Goal: Transaction & Acquisition: Book appointment/travel/reservation

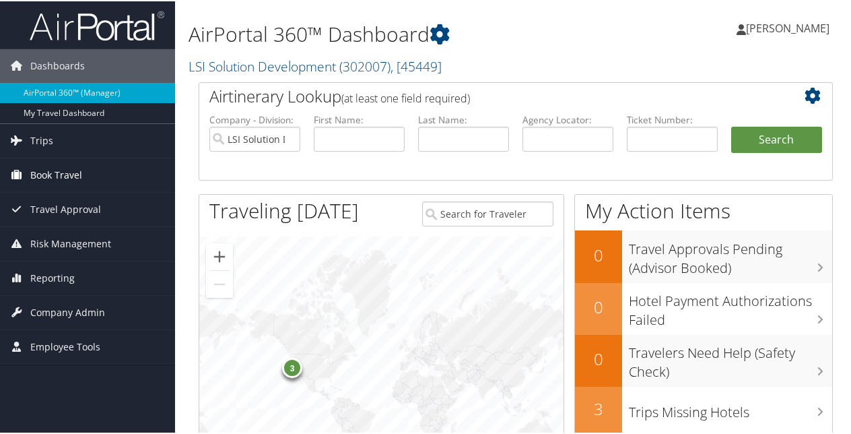
click at [59, 170] on span "Book Travel" at bounding box center [56, 174] width 52 height 34
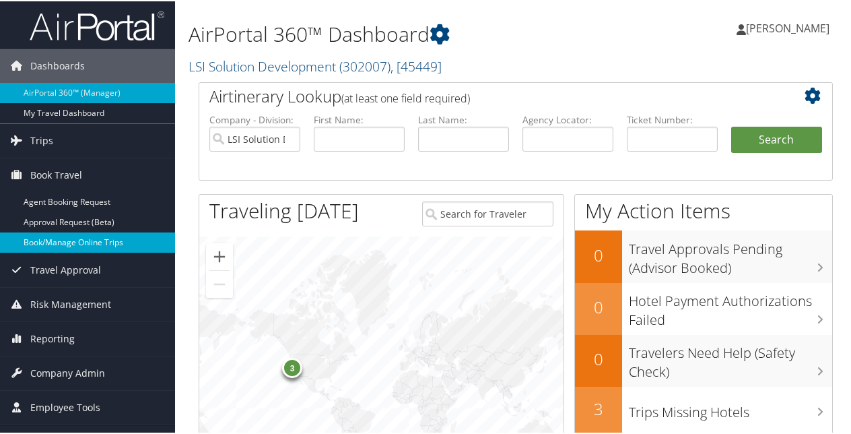
click at [73, 241] on link "Book/Manage Online Trips" at bounding box center [87, 241] width 175 height 20
click at [87, 242] on link "Book/Manage Online Trips" at bounding box center [87, 241] width 175 height 20
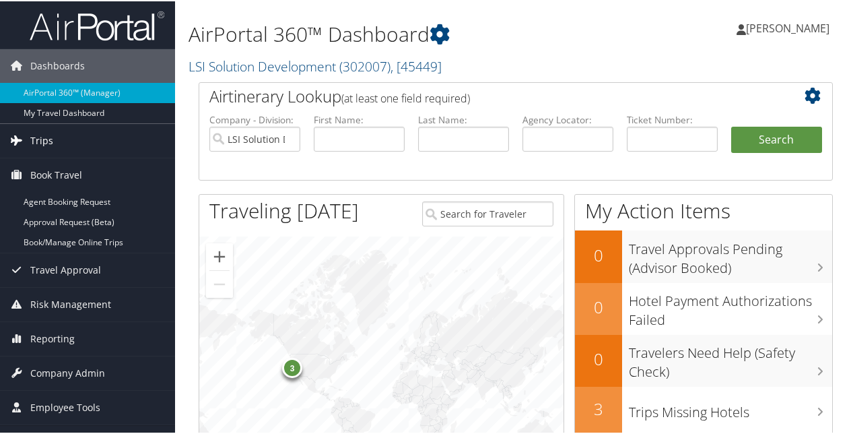
click at [35, 141] on span "Trips" at bounding box center [41, 140] width 23 height 34
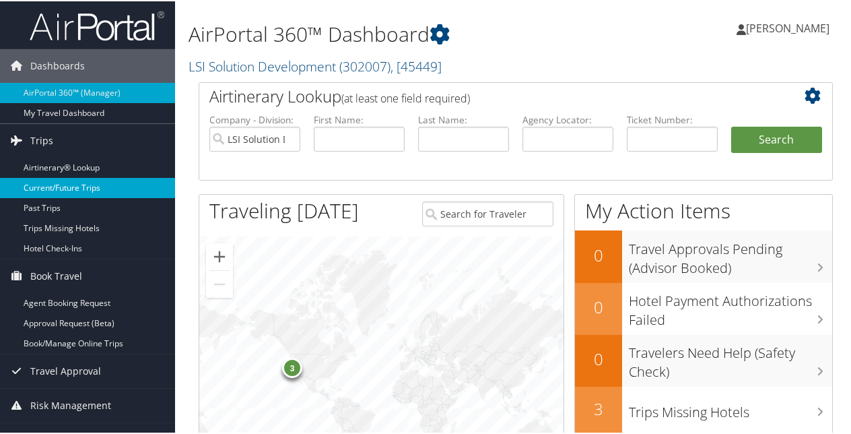
click at [42, 180] on link "Current/Future Trips" at bounding box center [87, 186] width 175 height 20
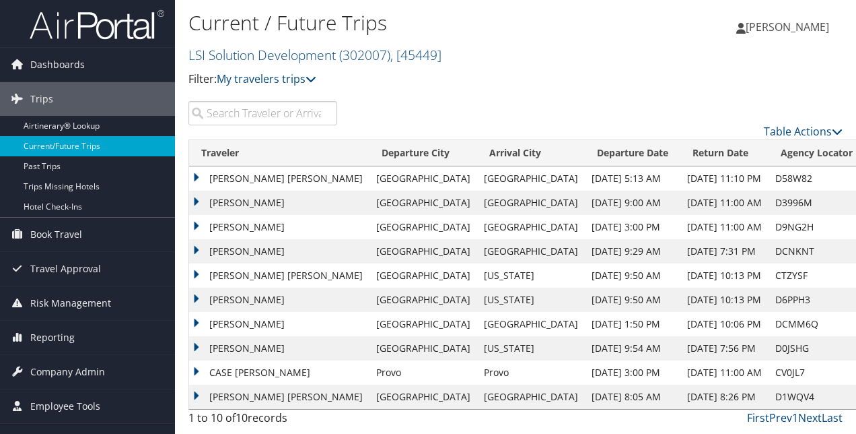
click at [248, 322] on td "TANEESA WRIGHT" at bounding box center [279, 324] width 180 height 24
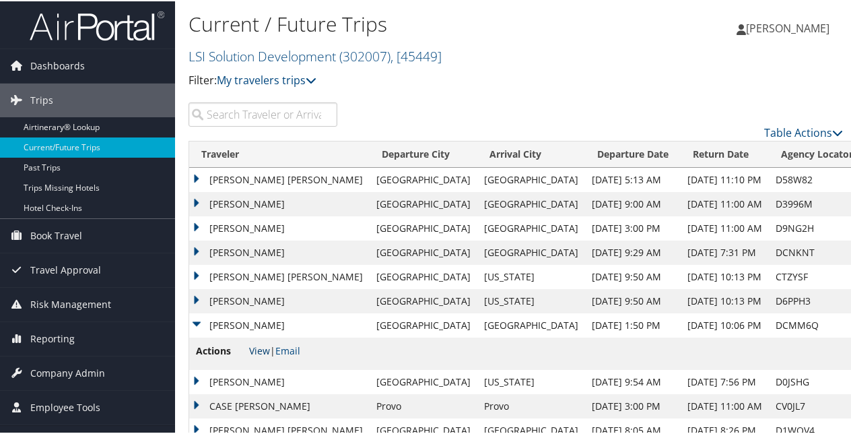
click at [264, 351] on link "View" at bounding box center [259, 349] width 21 height 13
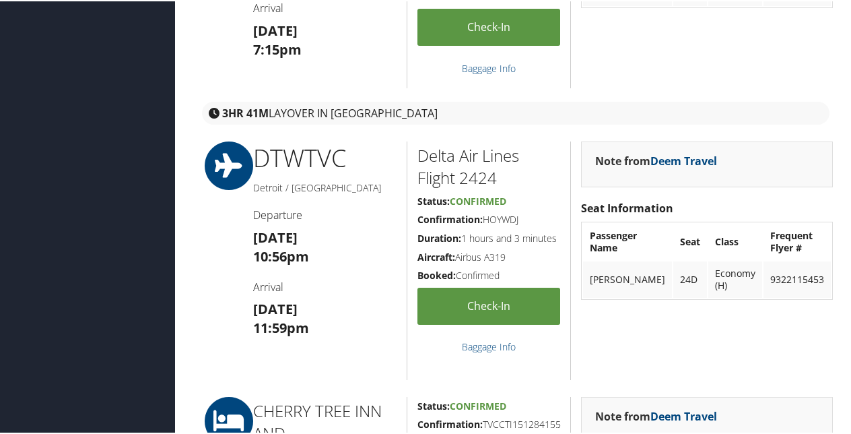
scroll to position [606, 0]
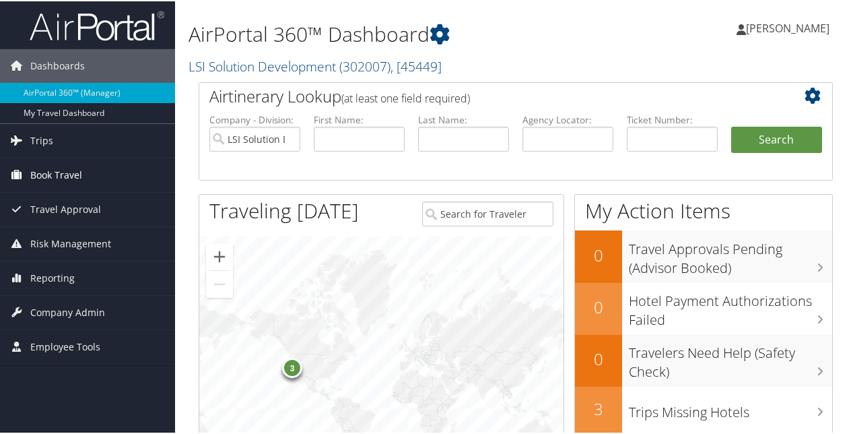
click at [67, 171] on span "Book Travel" at bounding box center [56, 174] width 52 height 34
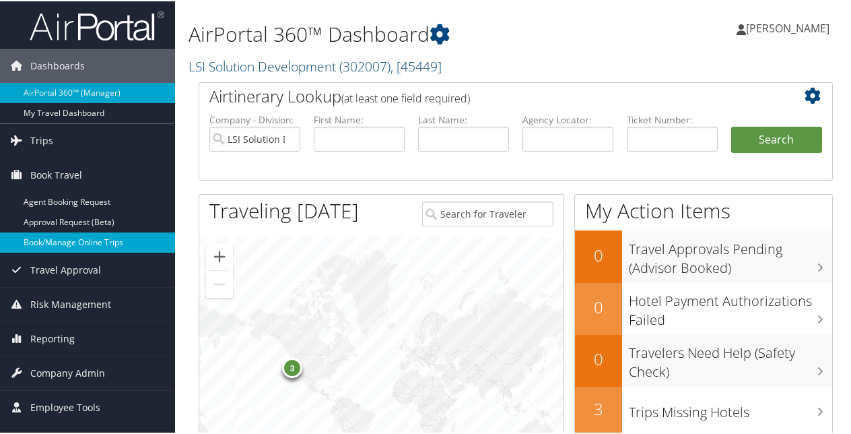
click at [77, 241] on link "Book/Manage Online Trips" at bounding box center [87, 241] width 175 height 20
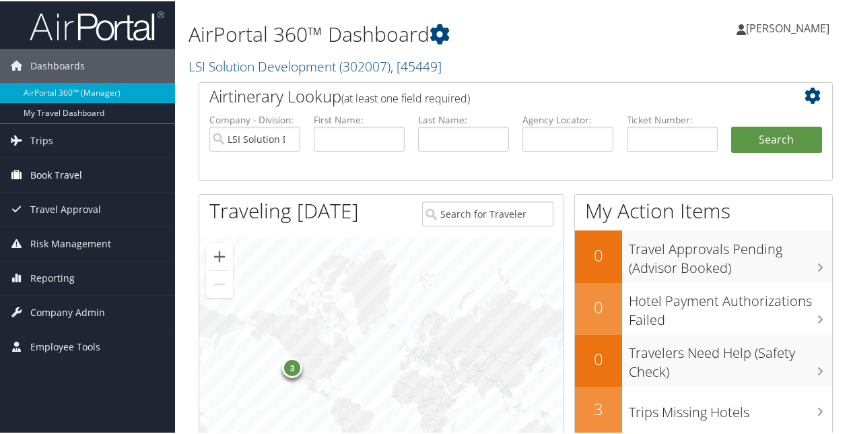
click at [62, 172] on span "Book Travel" at bounding box center [56, 174] width 52 height 34
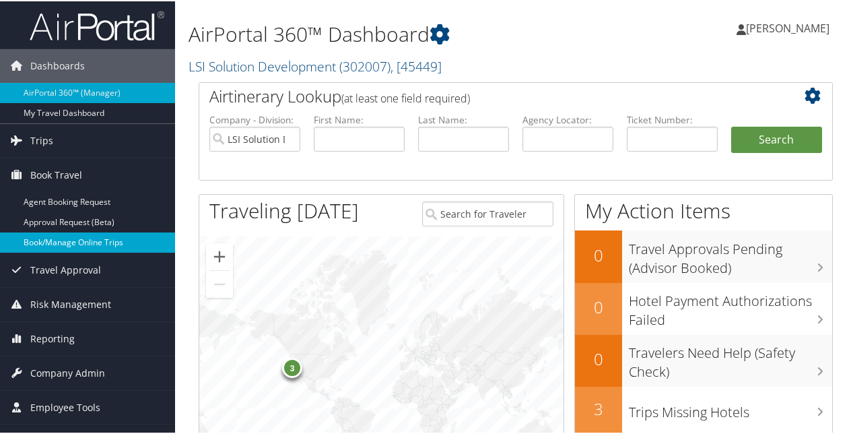
click at [83, 242] on link "Book/Manage Online Trips" at bounding box center [87, 241] width 175 height 20
